Goal: Browse casually

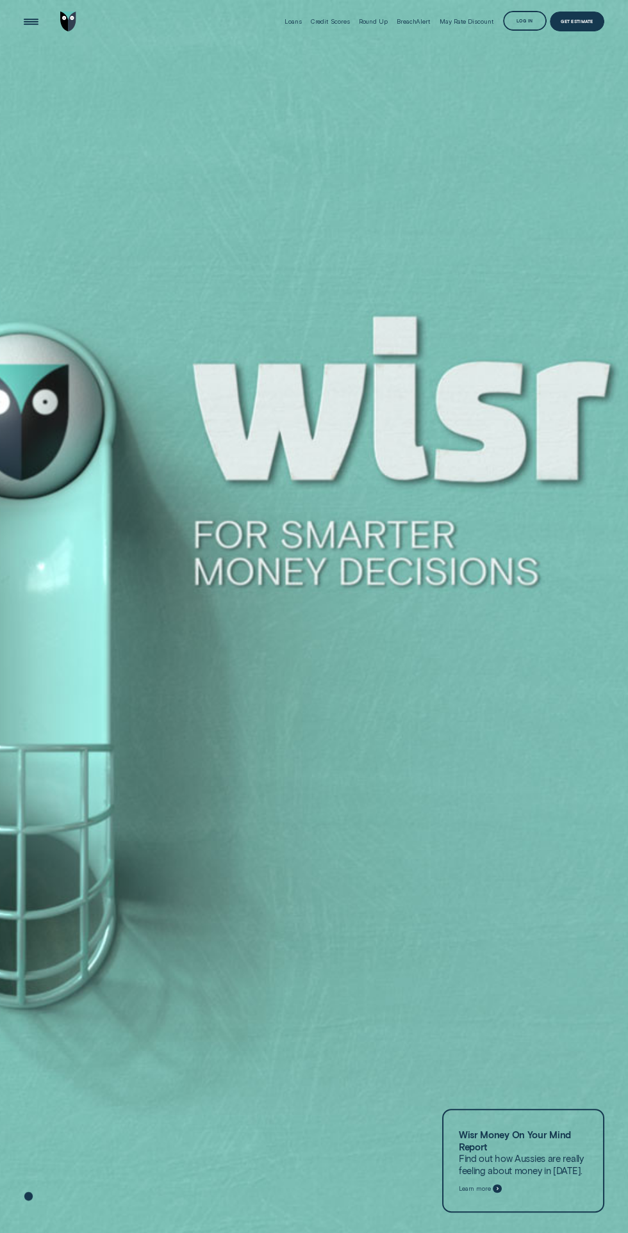
click at [100, 756] on div at bounding box center [314, 617] width 628 height 1234
click at [149, 708] on div at bounding box center [314, 617] width 628 height 1234
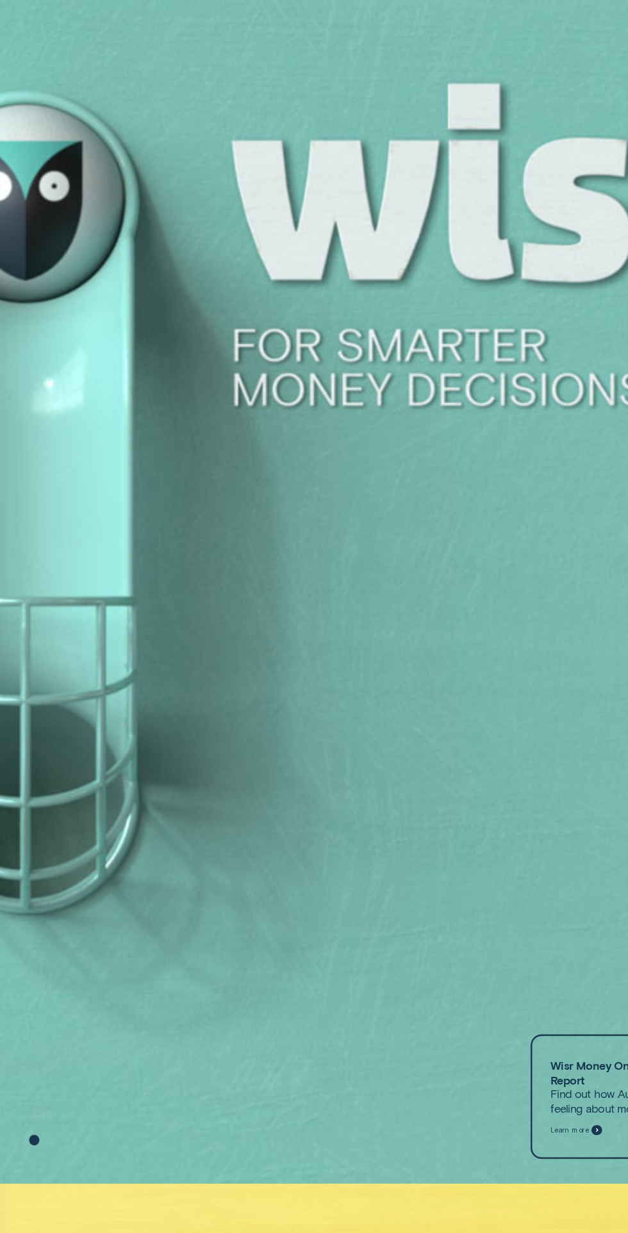
scroll to position [47, 0]
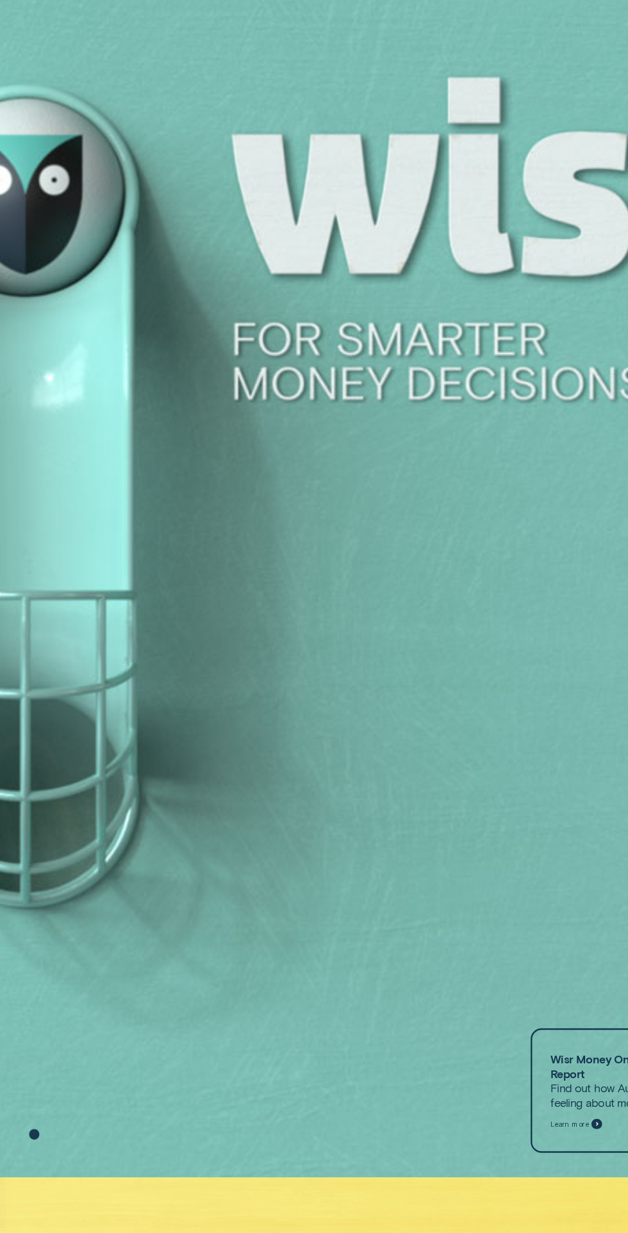
click at [97, 780] on div at bounding box center [314, 570] width 628 height 1234
click at [67, 839] on div at bounding box center [314, 570] width 628 height 1234
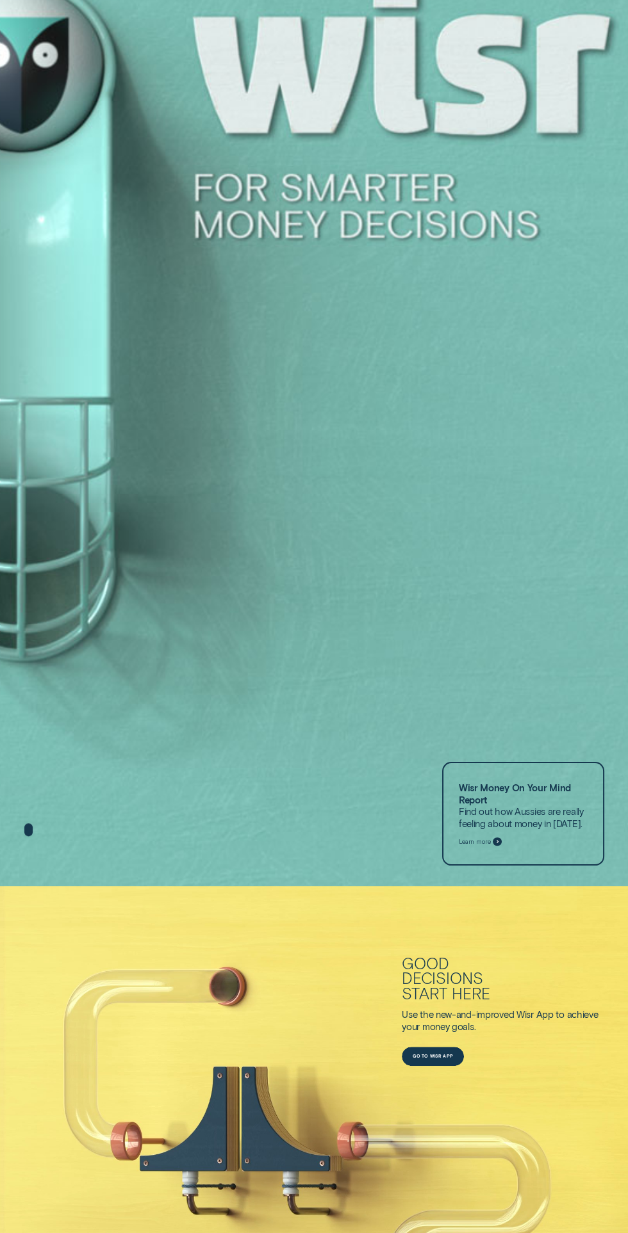
scroll to position [363, 0]
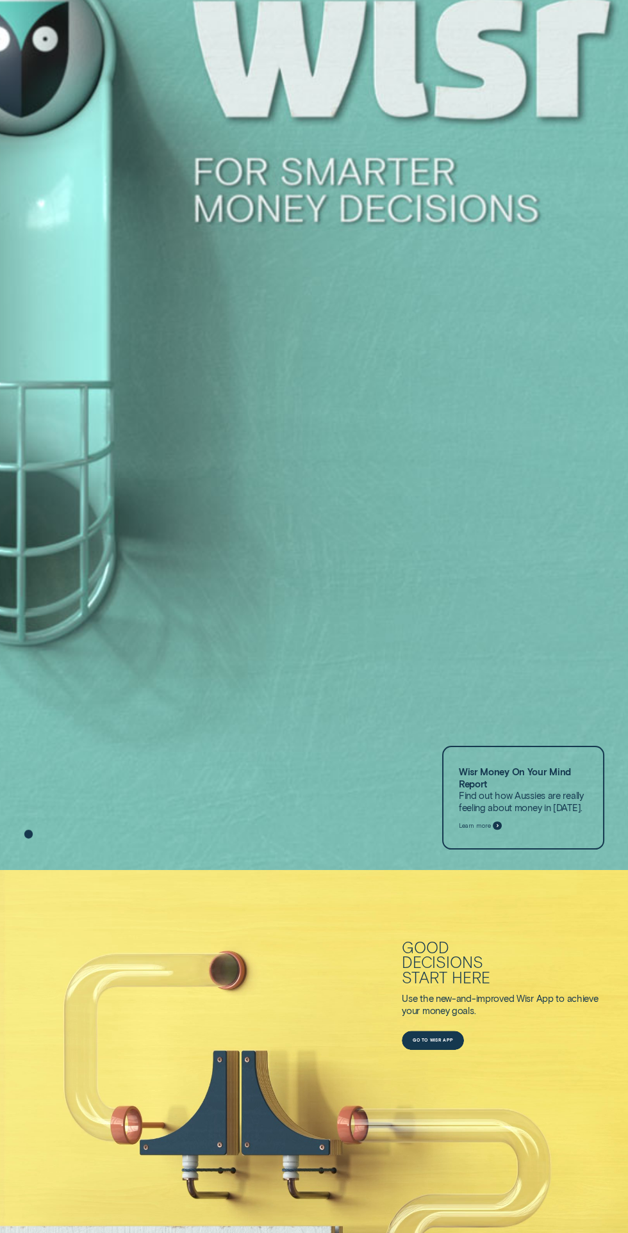
click at [115, 765] on div at bounding box center [314, 254] width 628 height 1234
click at [107, 730] on div at bounding box center [314, 254] width 628 height 1234
click at [111, 729] on div at bounding box center [314, 254] width 628 height 1234
click at [93, 733] on div at bounding box center [314, 254] width 628 height 1234
click at [114, 702] on div at bounding box center [314, 254] width 628 height 1234
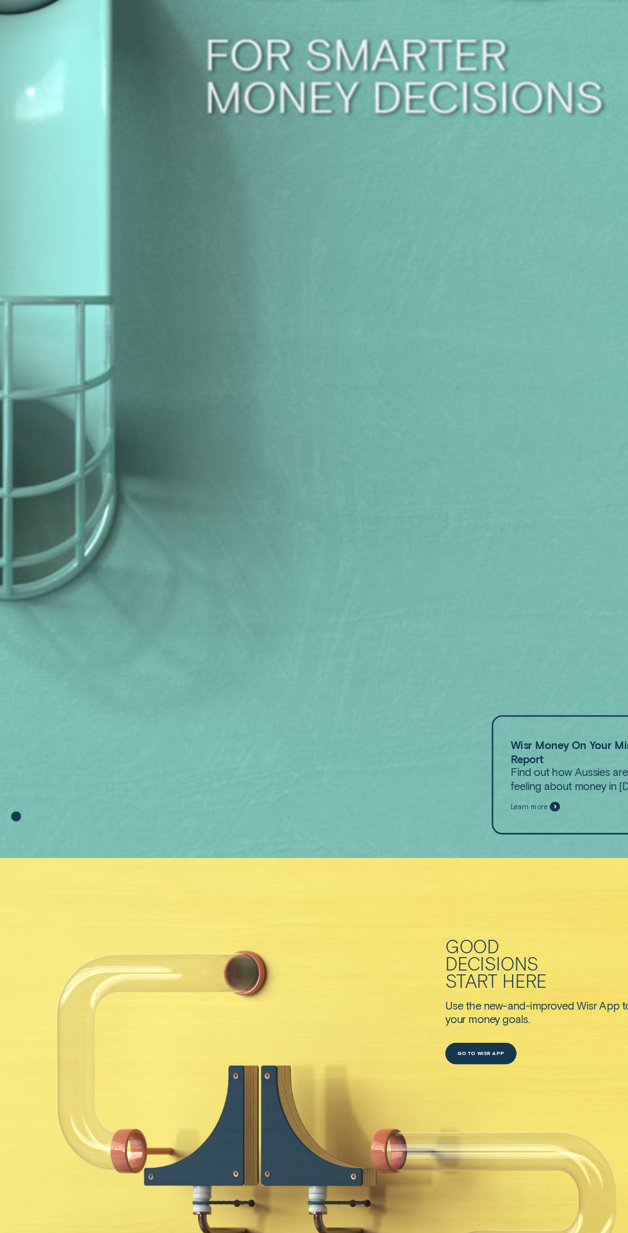
scroll to position [499, 0]
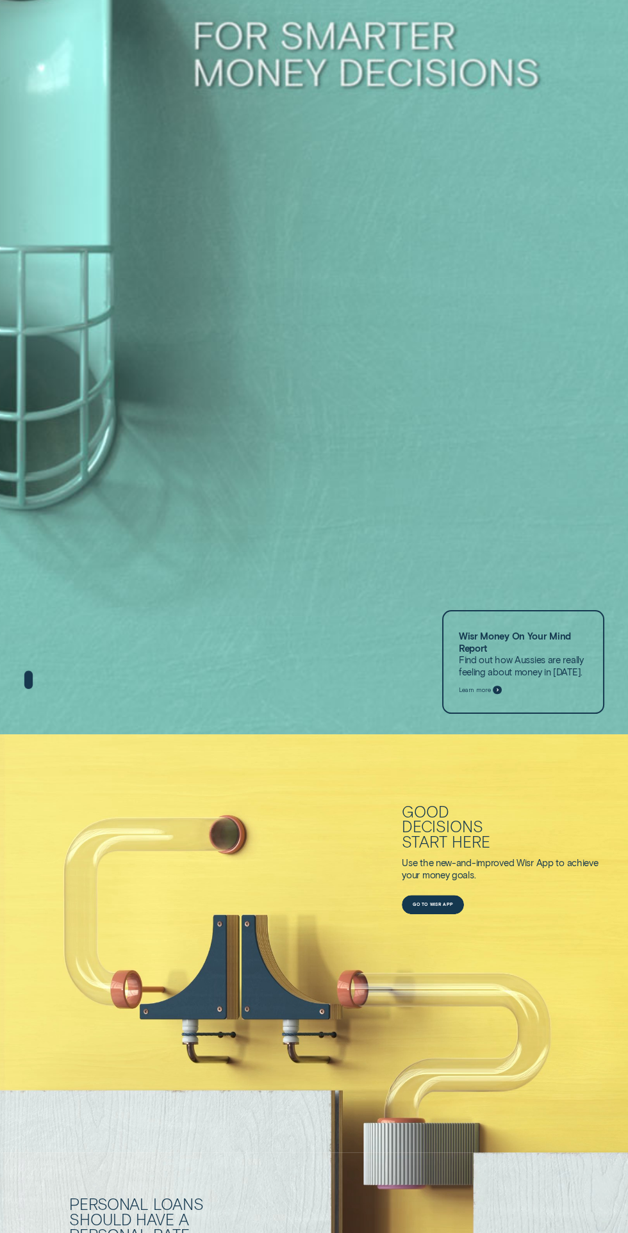
click at [90, 694] on div at bounding box center [314, 118] width 628 height 1234
click at [95, 714] on div at bounding box center [314, 118] width 628 height 1234
click at [105, 705] on div at bounding box center [314, 118] width 628 height 1234
click at [109, 740] on div "Good decisions start here Use the new-and-improved Wisr App to achieve your mon…" at bounding box center [314, 943] width 628 height 418
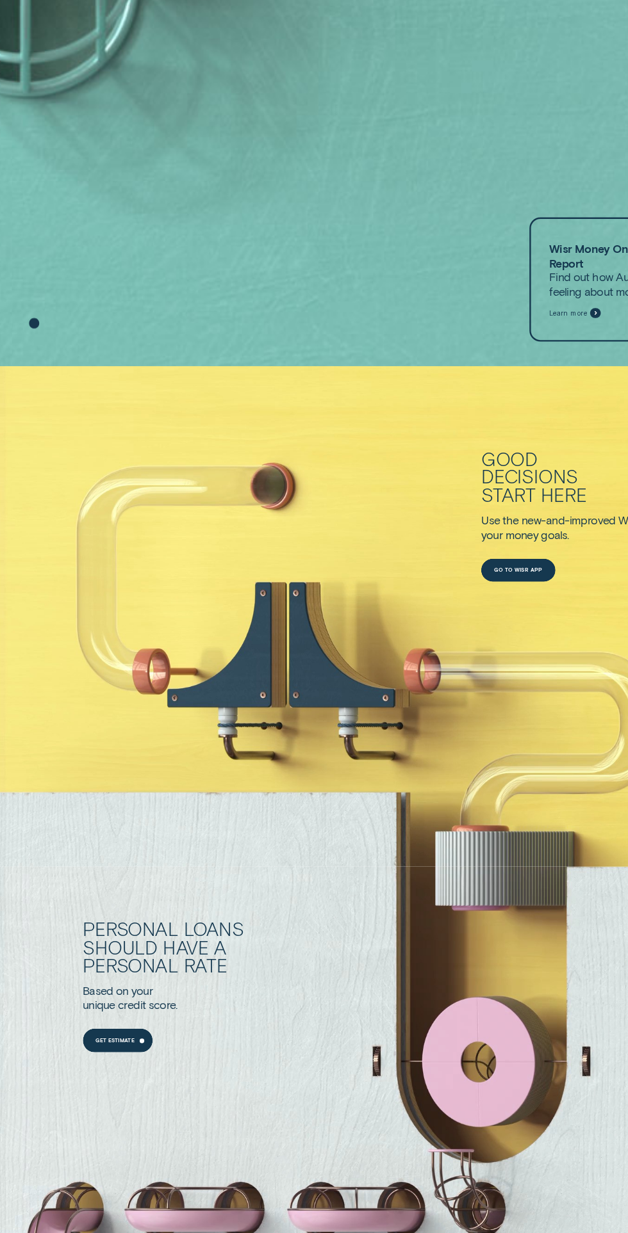
scroll to position [804, 0]
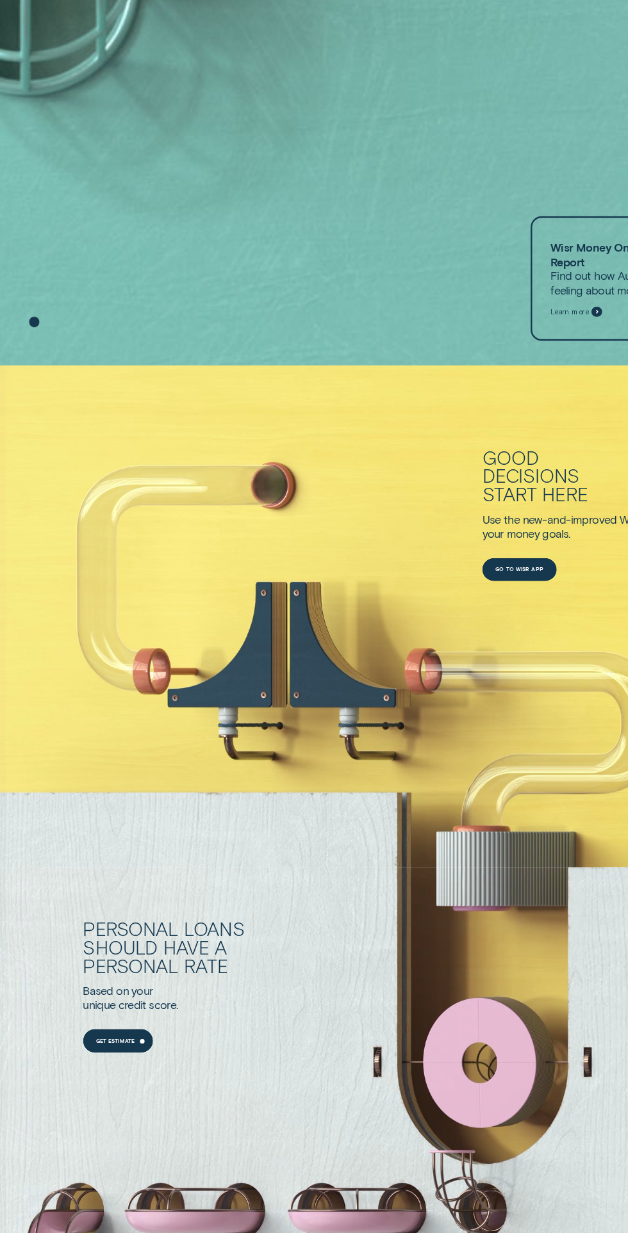
click at [97, 733] on div "Good decisions start here Use the new-and-improved Wisr App to achieve your mon…" at bounding box center [314, 639] width 628 height 418
